Goal: Information Seeking & Learning: Find specific fact

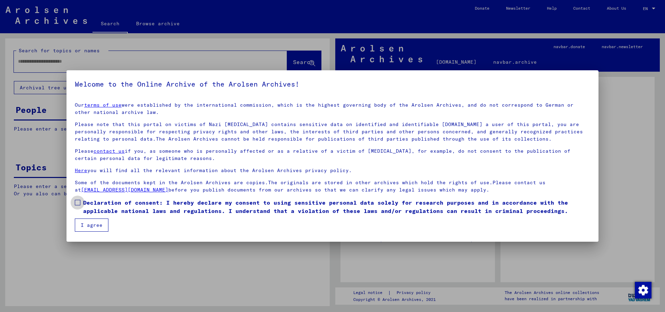
click at [81, 206] on label "Declaration of consent: I hereby declare my consent to using sensitive personal…" at bounding box center [332, 206] width 515 height 17
click at [107, 218] on button "I agree" at bounding box center [92, 224] width 34 height 13
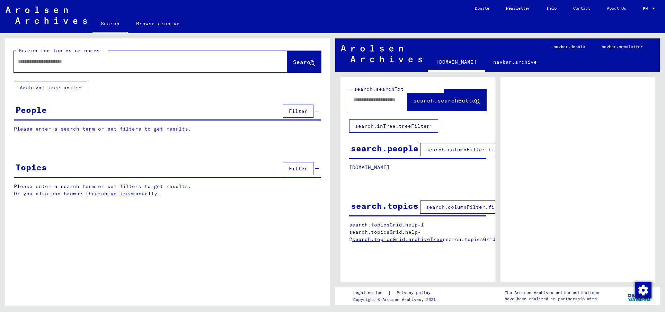
click at [298, 110] on span "Filter" at bounding box center [298, 111] width 19 height 6
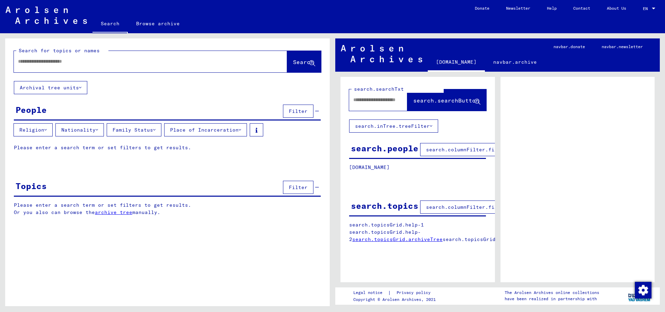
click at [98, 130] on icon at bounding box center [97, 129] width 2 height 5
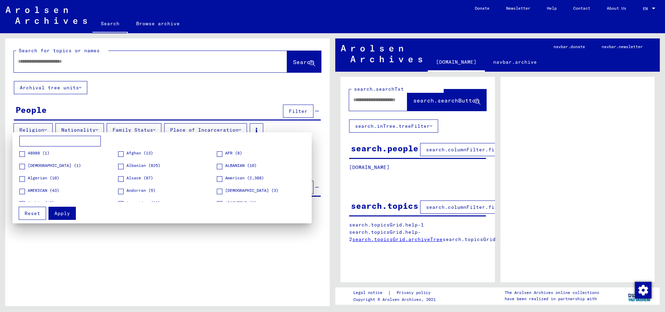
click at [53, 143] on input at bounding box center [59, 141] width 81 height 11
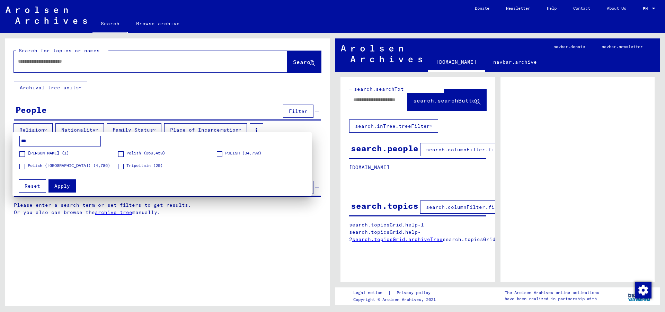
type input "***"
click at [37, 155] on span "[PERSON_NAME] (1)" at bounding box center [48, 153] width 41 height 6
click at [33, 165] on span "Polish ([GEOGRAPHIC_DATA]) (4,786)" at bounding box center [69, 165] width 82 height 6
click at [123, 154] on span at bounding box center [121, 154] width 6 height 6
click at [223, 154] on label "POLISH (34,790)" at bounding box center [239, 153] width 45 height 7
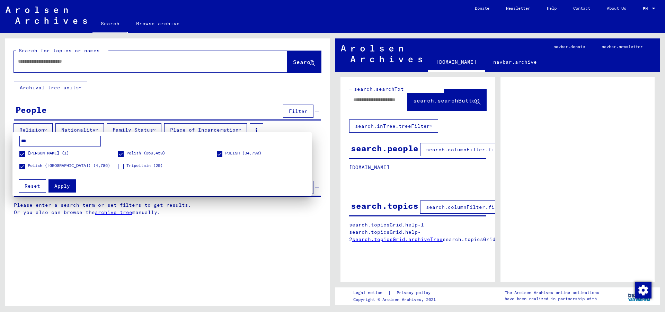
click at [34, 168] on span "Polish ([GEOGRAPHIC_DATA]) (4,786)" at bounding box center [69, 165] width 82 height 6
click at [30, 167] on span "Polish ([GEOGRAPHIC_DATA]) (4,786)" at bounding box center [69, 165] width 82 height 6
click at [63, 187] on span "Apply" at bounding box center [62, 186] width 16 height 6
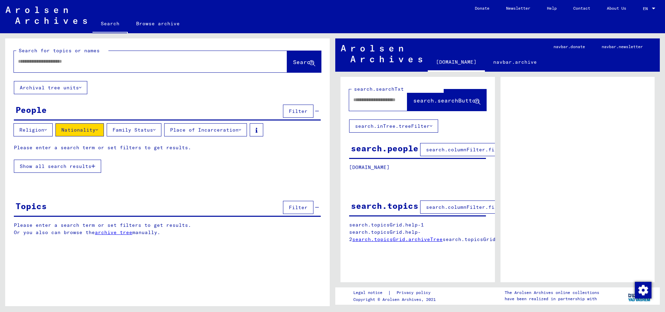
click at [95, 171] on button "Show all search results" at bounding box center [57, 166] width 87 height 13
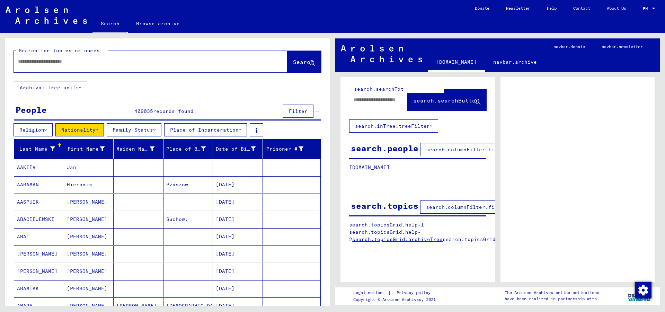
click at [50, 148] on icon at bounding box center [52, 148] width 5 height 5
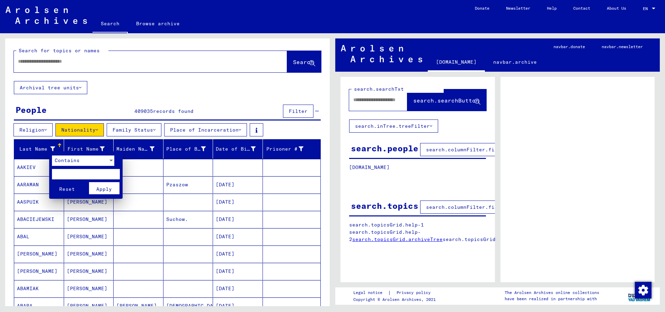
click at [69, 174] on input "text" at bounding box center [86, 174] width 68 height 10
type input "*********"
click at [107, 188] on span "Apply" at bounding box center [104, 189] width 16 height 6
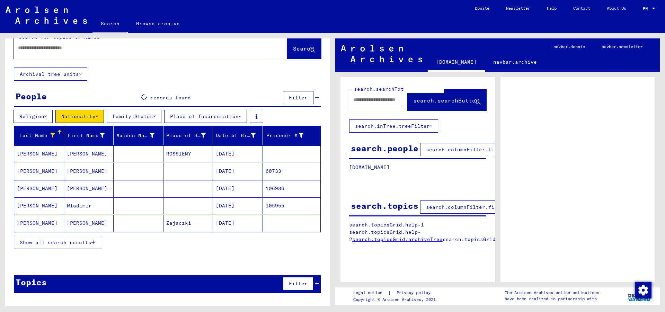
scroll to position [19, 0]
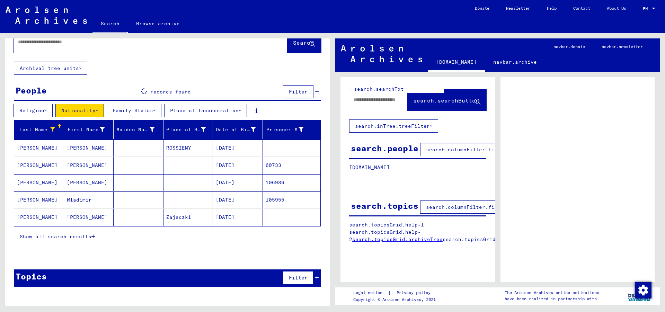
click at [93, 237] on icon "button" at bounding box center [93, 236] width 4 height 5
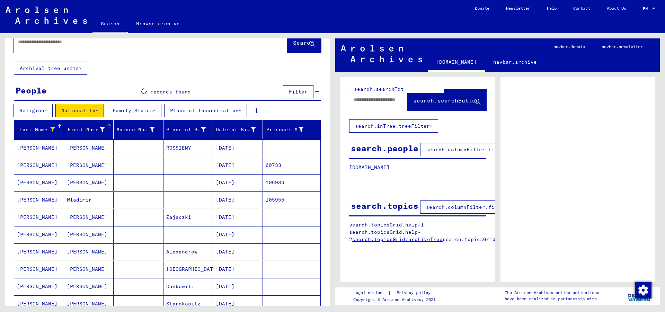
click at [101, 128] on icon at bounding box center [102, 129] width 5 height 5
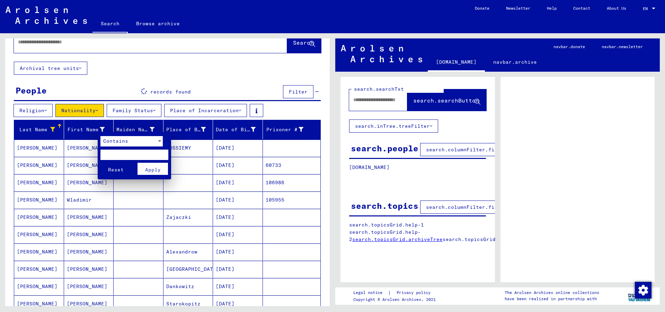
click at [113, 157] on input "text" at bounding box center [134, 155] width 68 height 10
type input "*****"
click at [151, 165] on button "Apply" at bounding box center [152, 169] width 30 height 12
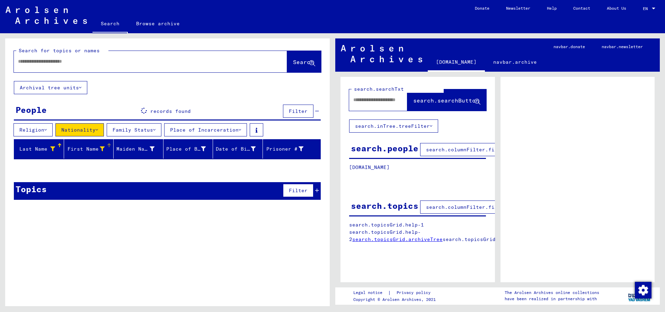
scroll to position [0, 0]
click at [286, 171] on div at bounding box center [167, 169] width 324 height 9
click at [105, 153] on div "First Name" at bounding box center [90, 148] width 47 height 11
click at [102, 151] on div at bounding box center [102, 148] width 5 height 7
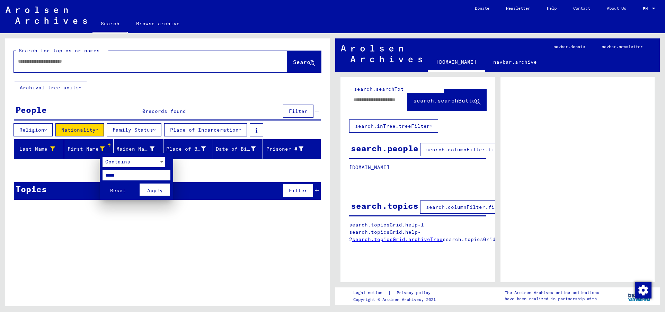
drag, startPoint x: 140, startPoint y: 173, endPoint x: 88, endPoint y: 179, distance: 52.6
click at [102, 173] on input "*****" at bounding box center [136, 175] width 68 height 10
click at [111, 189] on span "Reset" at bounding box center [118, 190] width 16 height 6
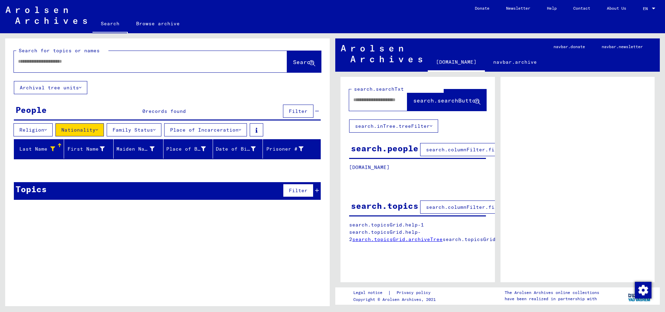
click at [54, 151] on icon at bounding box center [52, 148] width 5 height 5
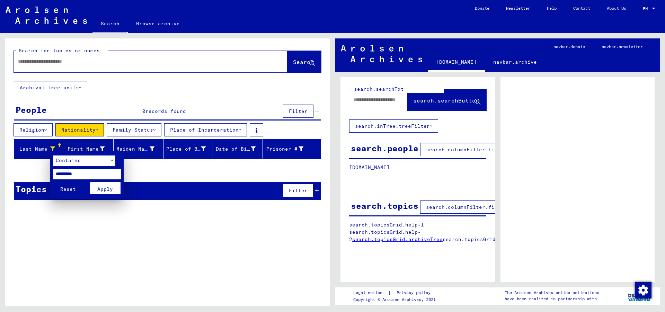
click at [108, 189] on span "Apply" at bounding box center [105, 189] width 16 height 6
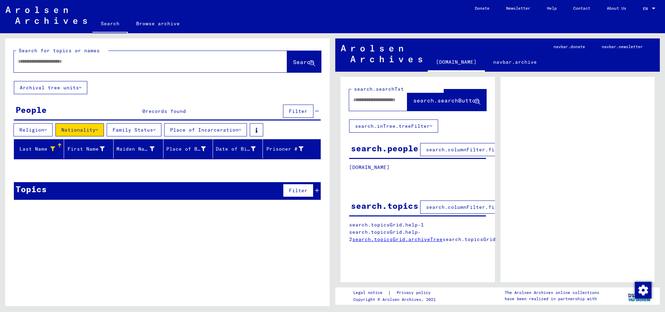
drag, startPoint x: 113, startPoint y: 167, endPoint x: 122, endPoint y: 168, distance: 9.5
click at [115, 168] on div at bounding box center [167, 169] width 324 height 9
click at [248, 168] on div at bounding box center [167, 169] width 324 height 9
click at [61, 144] on div at bounding box center [59, 145] width 4 height 4
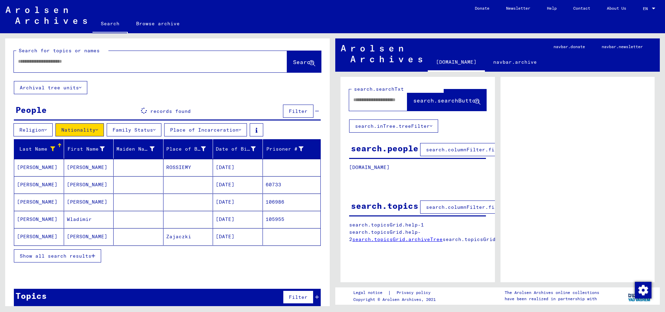
click at [96, 253] on button "Show all search results" at bounding box center [57, 255] width 87 height 13
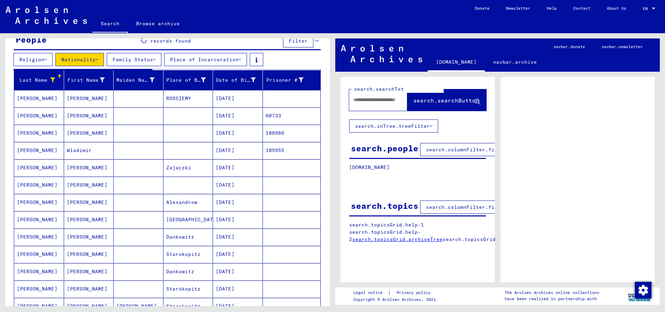
scroll to position [17, 0]
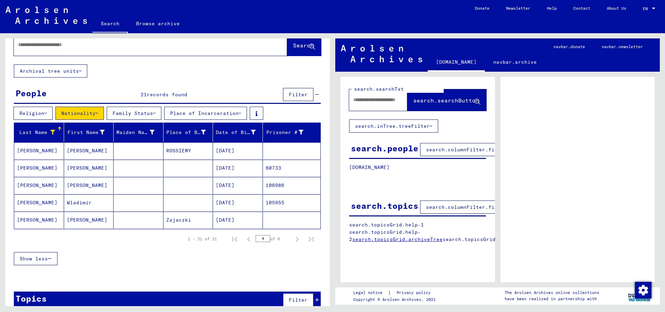
click at [42, 253] on button "Show less" at bounding box center [36, 258] width 44 height 13
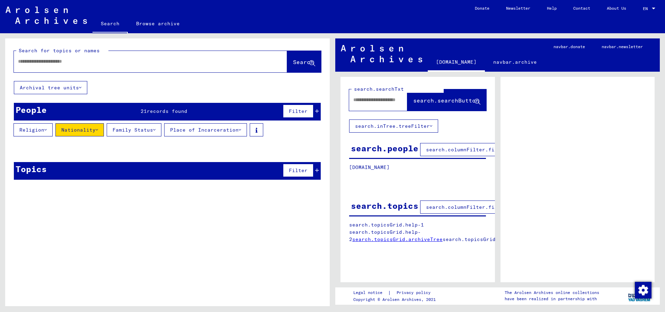
scroll to position [0, 0]
click at [82, 62] on input "text" at bounding box center [144, 61] width 252 height 7
type input "*********"
click at [297, 68] on button "Search" at bounding box center [304, 61] width 34 height 21
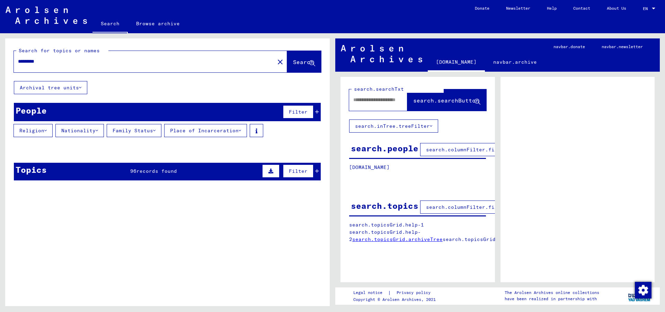
click at [86, 86] on button "Archival tree units" at bounding box center [50, 87] width 73 height 13
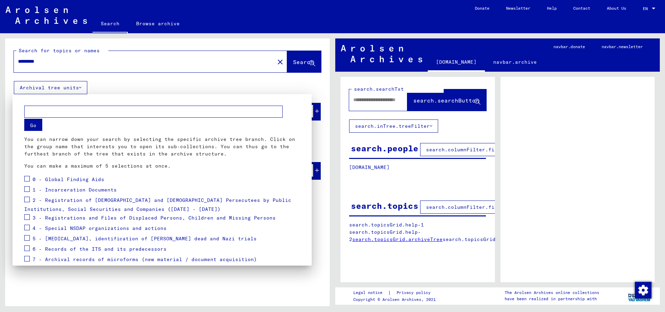
scroll to position [39, 0]
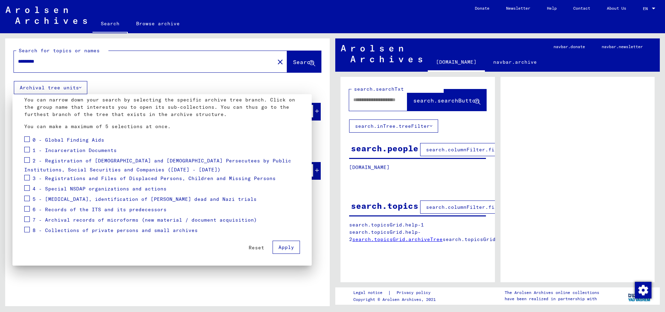
click at [244, 279] on div at bounding box center [332, 156] width 665 height 312
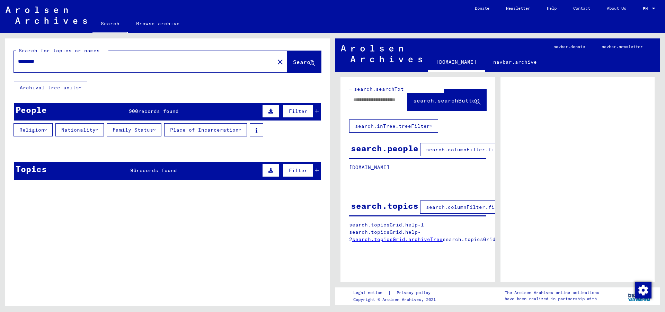
click at [134, 107] on div "People 900 records found Filter" at bounding box center [167, 112] width 307 height 18
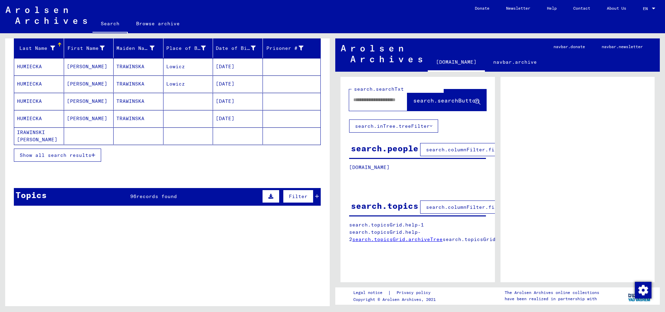
scroll to position [112, 0]
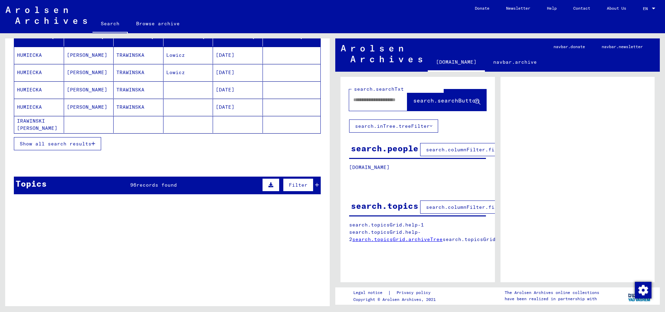
click at [81, 143] on span "Show all search results" at bounding box center [56, 144] width 72 height 6
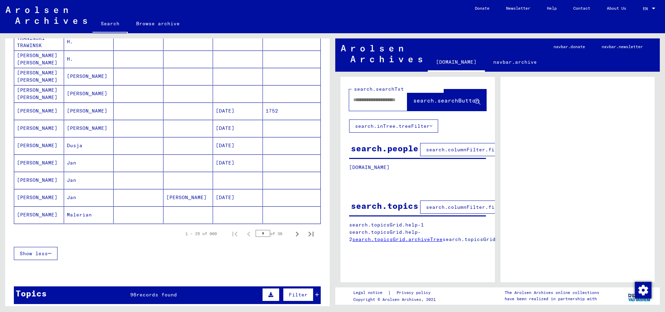
scroll to position [374, 0]
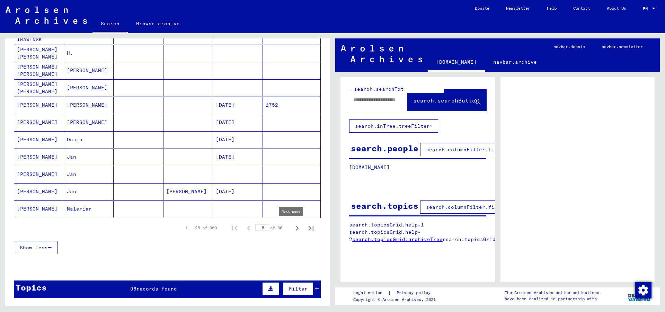
click at [296, 228] on icon "Next page" at bounding box center [297, 228] width 10 height 10
type input "*"
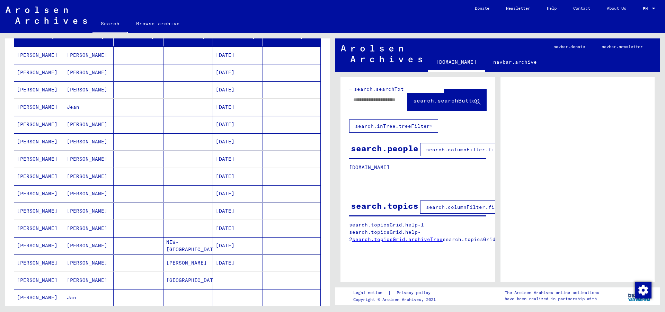
scroll to position [0, 0]
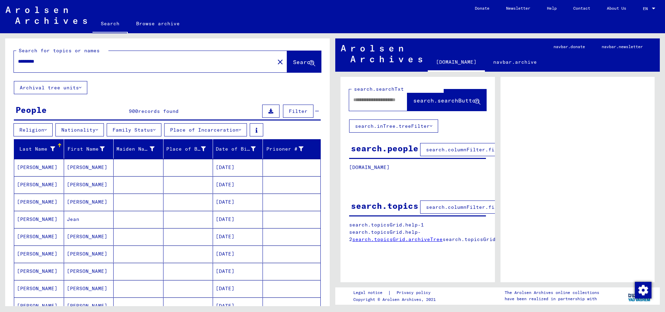
click at [144, 64] on input "*********" at bounding box center [144, 61] width 252 height 7
type input "**********"
click at [302, 59] on button "Search" at bounding box center [304, 61] width 34 height 21
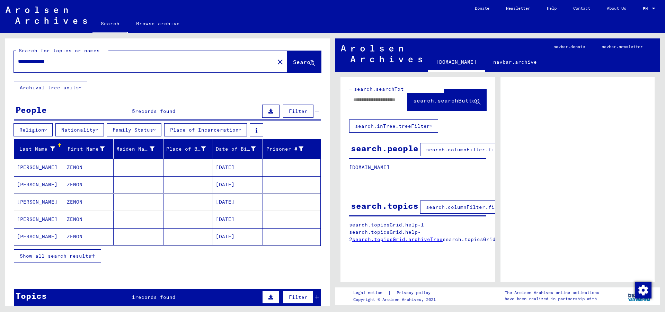
click at [236, 169] on mat-cell "[DATE]" at bounding box center [238, 167] width 50 height 17
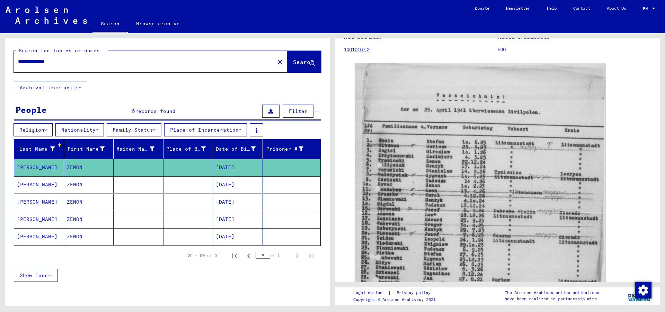
scroll to position [19, 0]
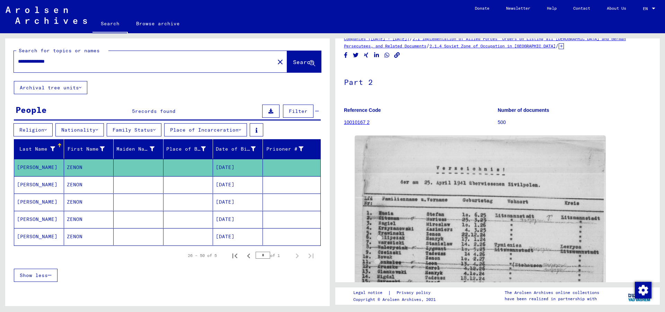
click at [236, 183] on mat-cell "[DATE]" at bounding box center [238, 184] width 50 height 17
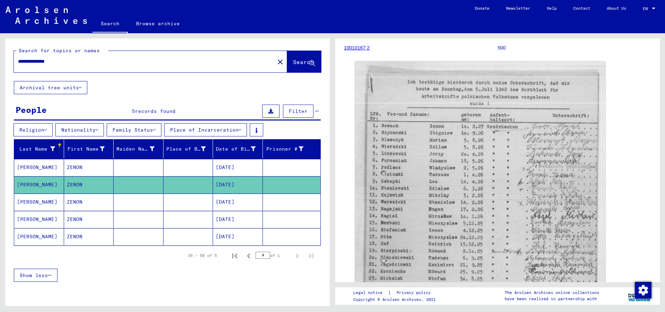
scroll to position [112, 0]
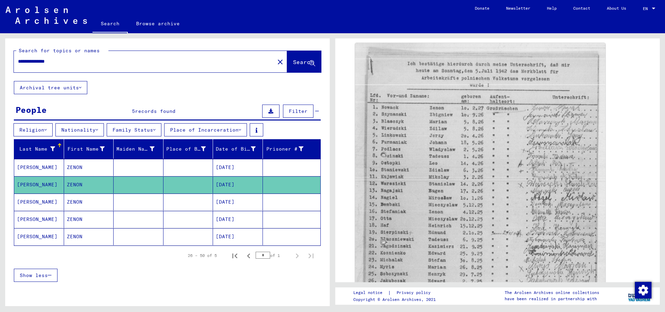
click at [221, 167] on mat-cell "[DATE]" at bounding box center [238, 167] width 50 height 17
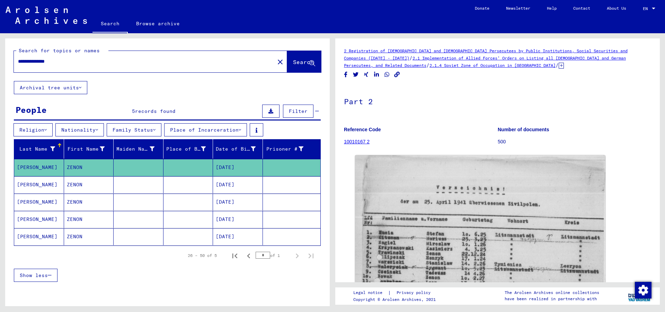
click at [191, 183] on mat-cell at bounding box center [188, 184] width 50 height 17
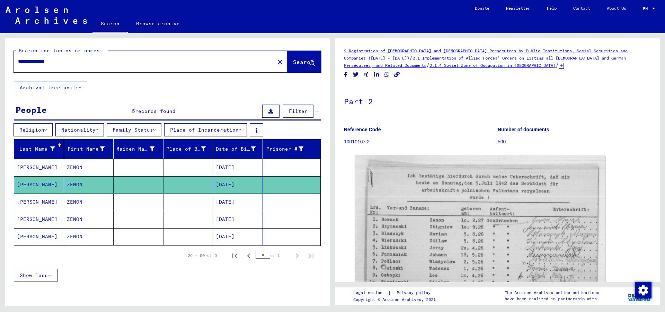
click at [200, 204] on mat-cell at bounding box center [188, 202] width 50 height 17
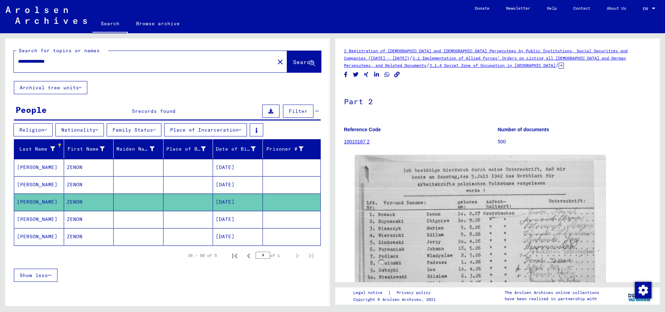
click at [236, 183] on mat-cell "[DATE]" at bounding box center [238, 184] width 50 height 17
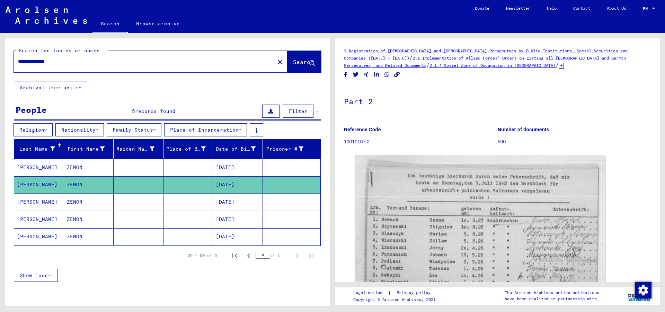
click at [234, 199] on mat-cell "[DATE]" at bounding box center [238, 202] width 50 height 17
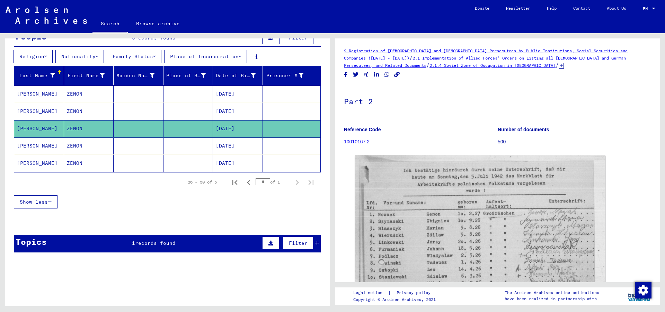
scroll to position [79, 0]
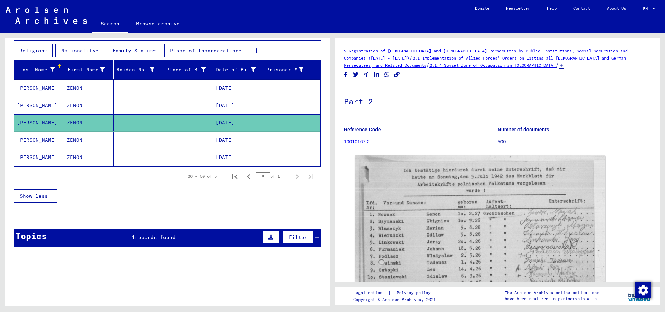
click at [213, 138] on mat-cell "[DATE]" at bounding box center [238, 140] width 50 height 17
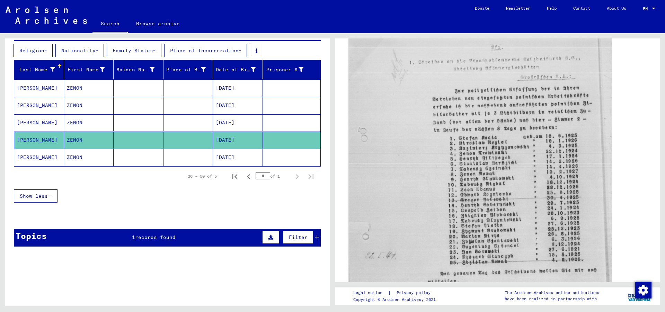
scroll to position [112, 0]
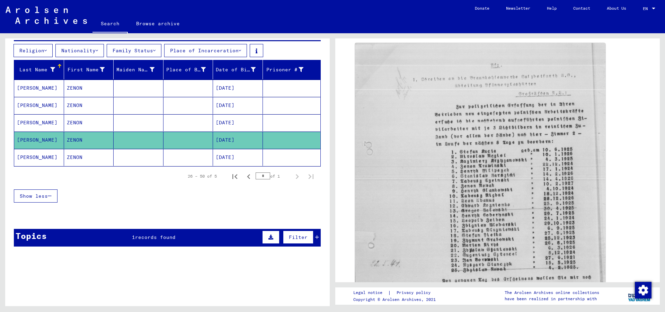
click at [237, 157] on mat-cell "[DATE]" at bounding box center [238, 157] width 50 height 17
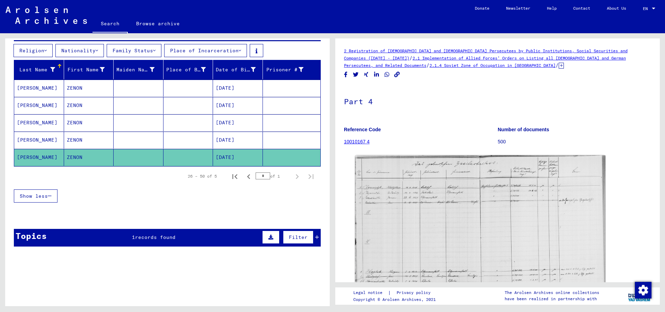
scroll to position [187, 0]
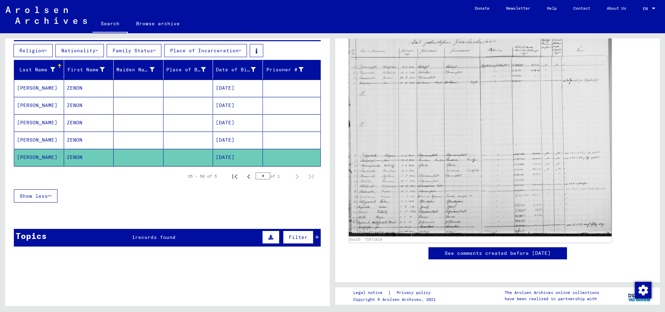
click at [385, 156] on img at bounding box center [480, 134] width 263 height 203
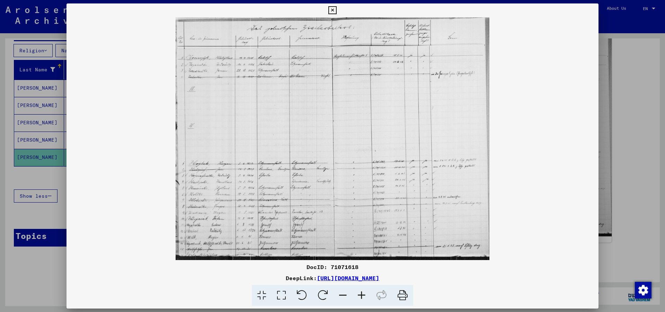
scroll to position [187, 0]
click at [336, 11] on icon at bounding box center [332, 10] width 8 height 8
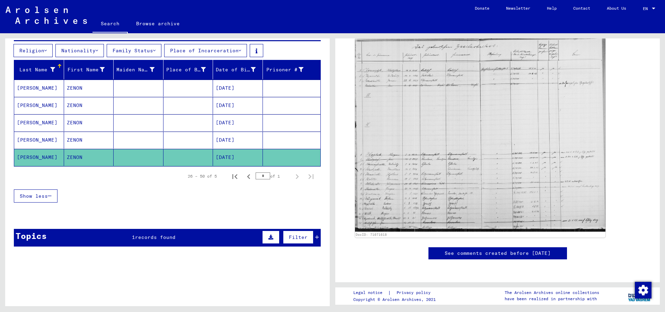
click at [195, 240] on div "Topics 1 records found Filter" at bounding box center [167, 238] width 307 height 18
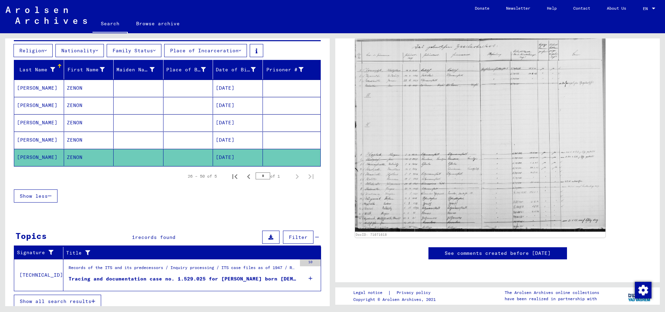
scroll to position [85, 0]
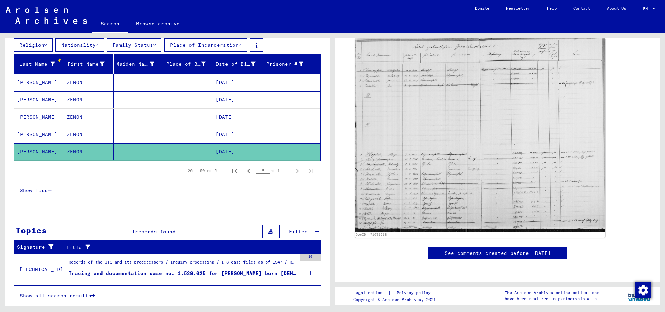
click at [308, 258] on div "10" at bounding box center [310, 257] width 21 height 7
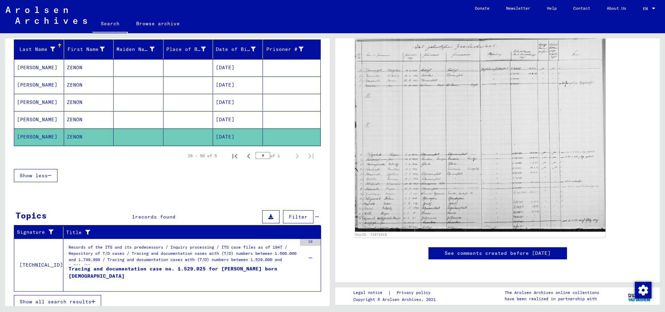
scroll to position [106, 0]
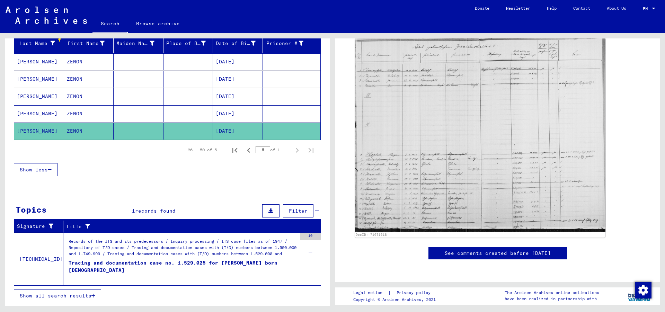
click at [147, 267] on div "Tracing and documentation case no. 1.529.025 for [PERSON_NAME] born [DEMOGRAPHI…" at bounding box center [183, 269] width 228 height 21
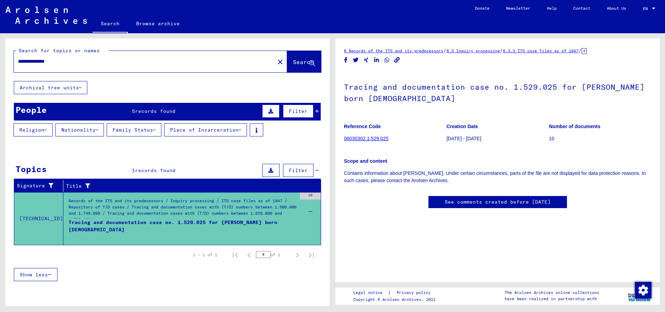
scroll to position [169, 0]
click at [271, 170] on icon at bounding box center [270, 170] width 5 height 5
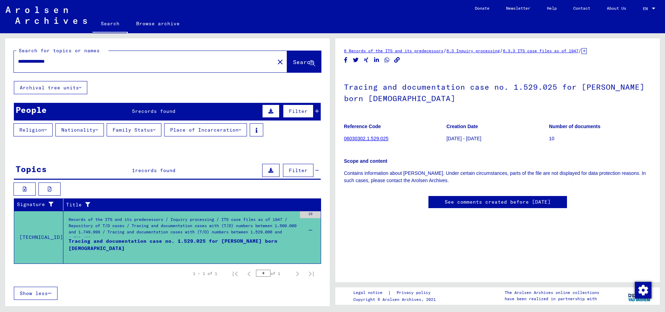
scroll to position [0, 0]
drag, startPoint x: 391, startPoint y: 139, endPoint x: 347, endPoint y: 137, distance: 44.0
click at [347, 137] on figure "Reference Code 06030302.1.529.025" at bounding box center [395, 133] width 102 height 31
click at [406, 137] on figure "Reference Code 06030302.1.529.025" at bounding box center [395, 133] width 102 height 31
drag, startPoint x: 462, startPoint y: 172, endPoint x: 625, endPoint y: 176, distance: 163.1
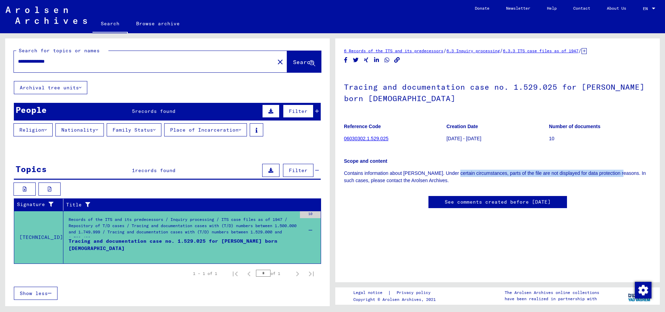
click at [625, 176] on p "Contains information about [PERSON_NAME]. Under certain circumstances, parts of…" at bounding box center [497, 177] width 307 height 15
click at [347, 181] on p "Contains information about [PERSON_NAME]. Under certain circumstances, parts of…" at bounding box center [497, 177] width 307 height 15
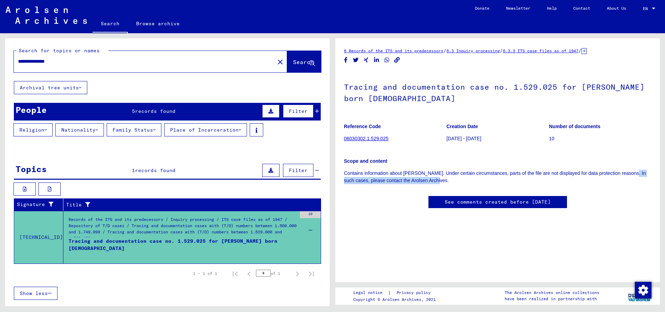
drag, startPoint x: 353, startPoint y: 181, endPoint x: 478, endPoint y: 180, distance: 125.7
click at [472, 180] on p "Contains information about [PERSON_NAME]. Under certain circumstances, parts of…" at bounding box center [497, 177] width 307 height 15
click at [484, 178] on p "Contains information about [PERSON_NAME]. Under certain circumstances, parts of…" at bounding box center [497, 177] width 307 height 15
click at [581, 11] on link "Contact" at bounding box center [582, 8] width 34 height 17
